Goal: Use online tool/utility: Use online tool/utility

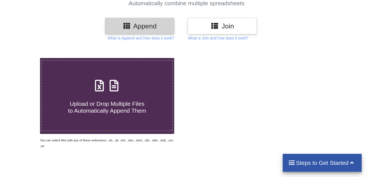
scroll to position [55, 0]
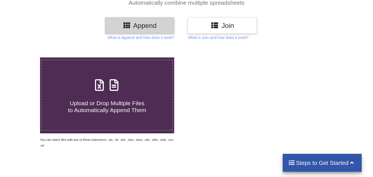
click at [112, 105] on span "Upload or Drop Multiple Files to Automatically Append Them" at bounding box center [107, 106] width 78 height 13
click at [25, 57] on input "Upload or Drop Multiple Files to Automatically Append Them" at bounding box center [25, 57] width 0 height 0
type input "C:\fakepath\[PERSON_NAME] FEEDS K LIMITED.xlsx"
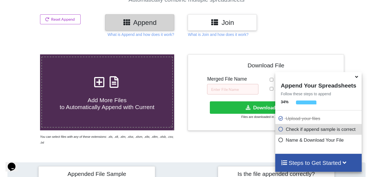
scroll to position [215, 0]
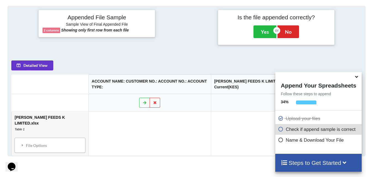
click at [280, 139] on icon at bounding box center [281, 139] width 6 height 5
click at [357, 79] on icon at bounding box center [357, 76] width 6 height 5
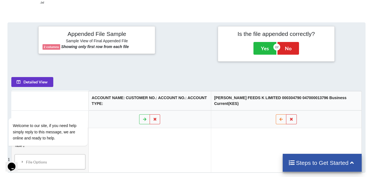
scroll to position [216, 0]
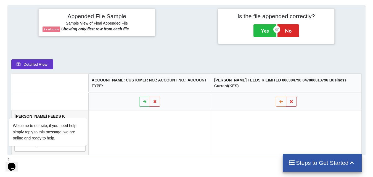
click at [351, 163] on icon at bounding box center [352, 162] width 7 height 6
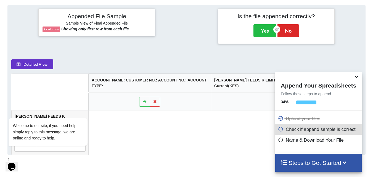
click at [281, 131] on icon at bounding box center [281, 128] width 6 height 5
click at [280, 130] on icon at bounding box center [281, 128] width 6 height 5
click at [263, 24] on button "Yes" at bounding box center [265, 30] width 23 height 13
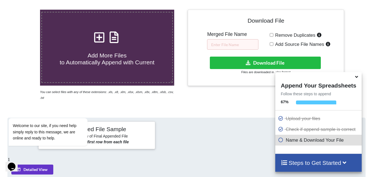
scroll to position [113, 0]
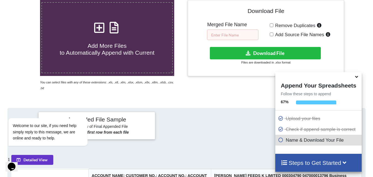
click at [234, 35] on input "text" at bounding box center [232, 35] width 51 height 11
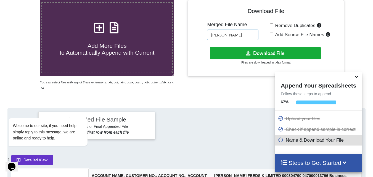
type input "[PERSON_NAME]"
click at [271, 54] on button "Download File" at bounding box center [265, 53] width 111 height 12
